Goal: Navigation & Orientation: Find specific page/section

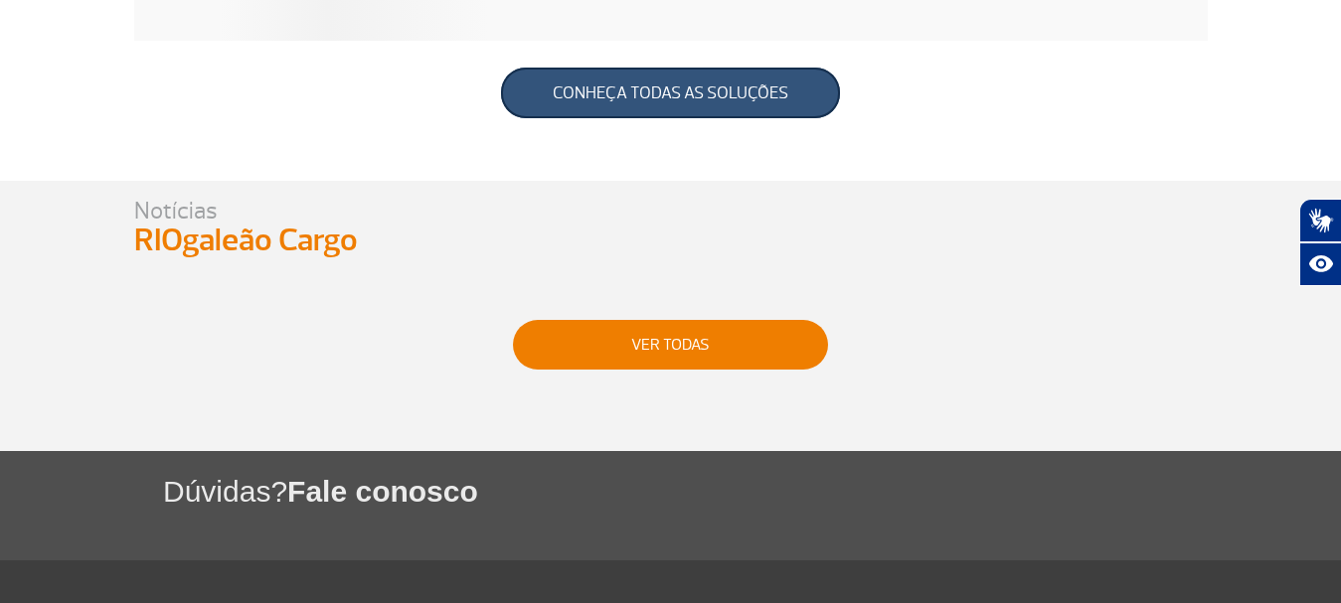
scroll to position [1109, 0]
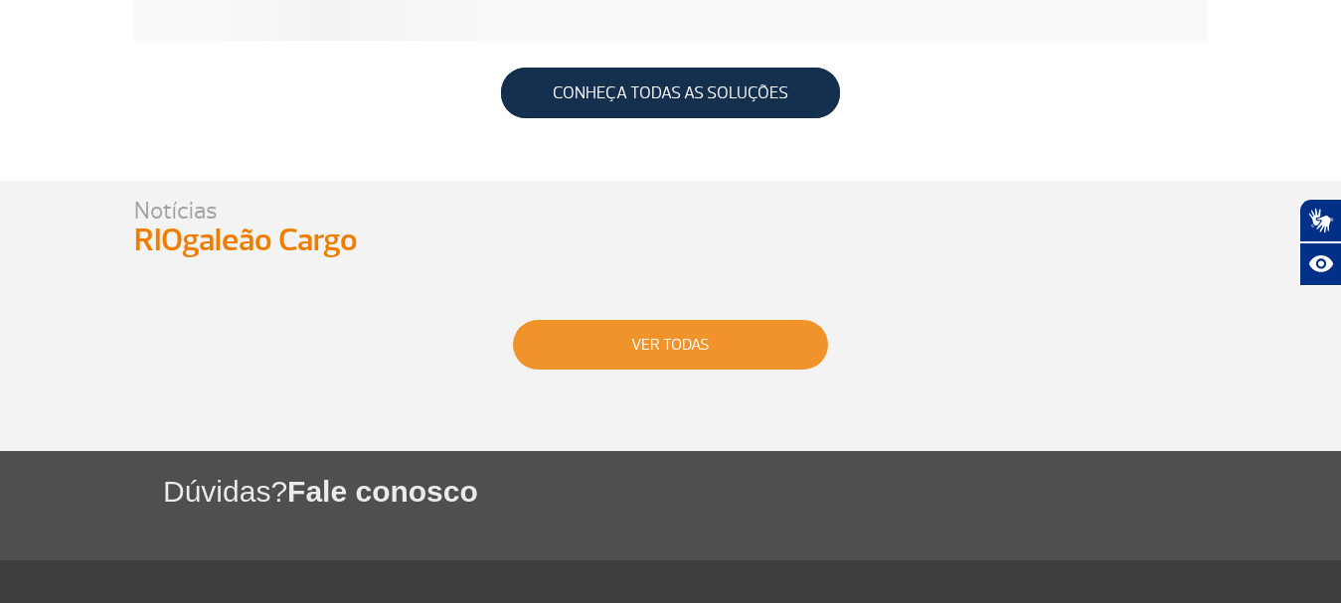
click at [628, 353] on button "VER TODAS" at bounding box center [670, 345] width 315 height 50
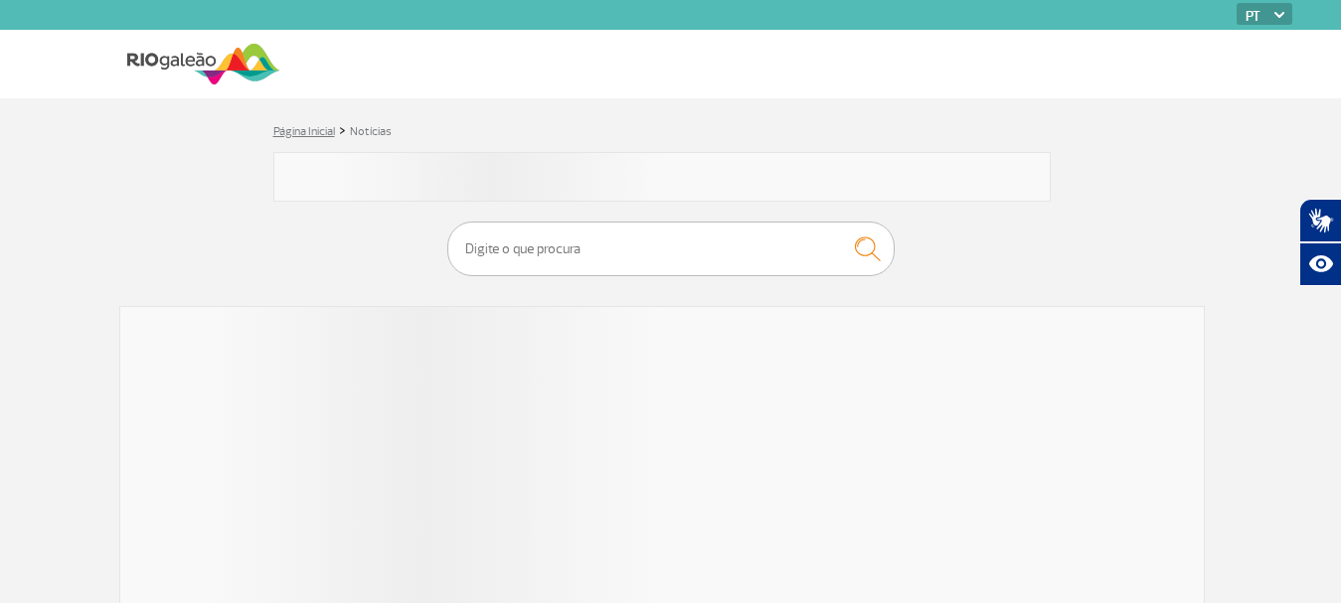
click at [332, 126] on link "Página Inicial" at bounding box center [304, 131] width 62 height 15
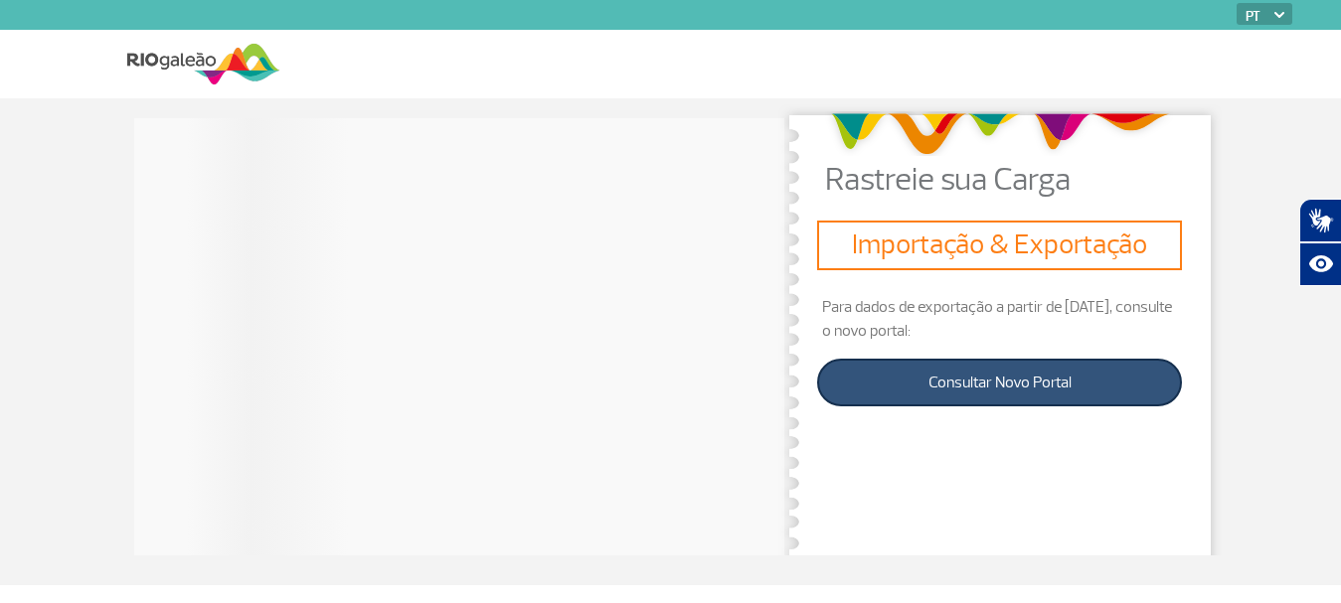
click at [995, 381] on link "Consultar Novo Portal" at bounding box center [999, 383] width 365 height 48
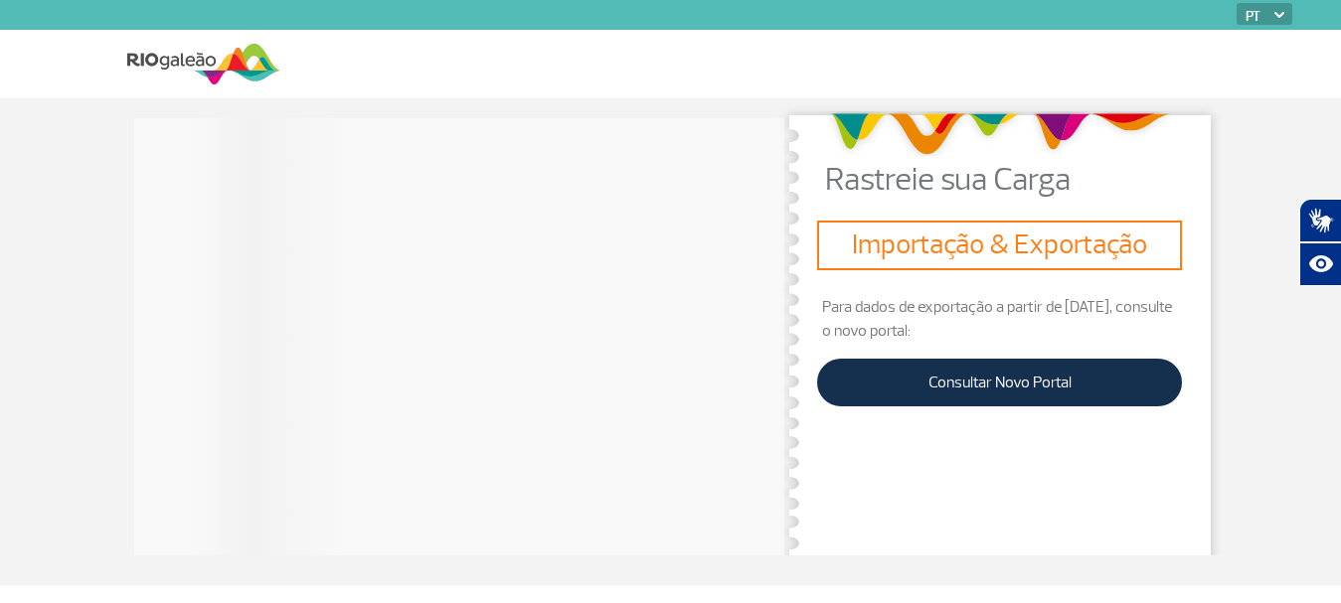
scroll to position [1109, 0]
